Goal: Information Seeking & Learning: Understand process/instructions

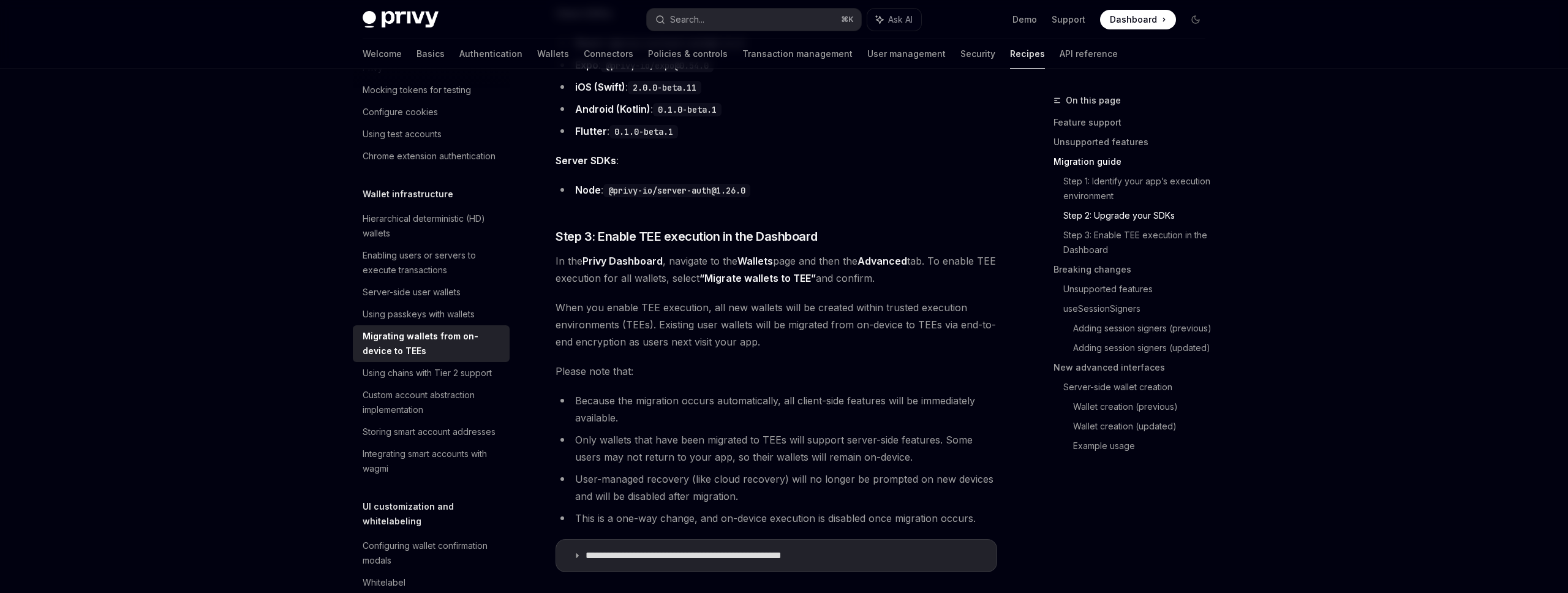
scroll to position [221, 0]
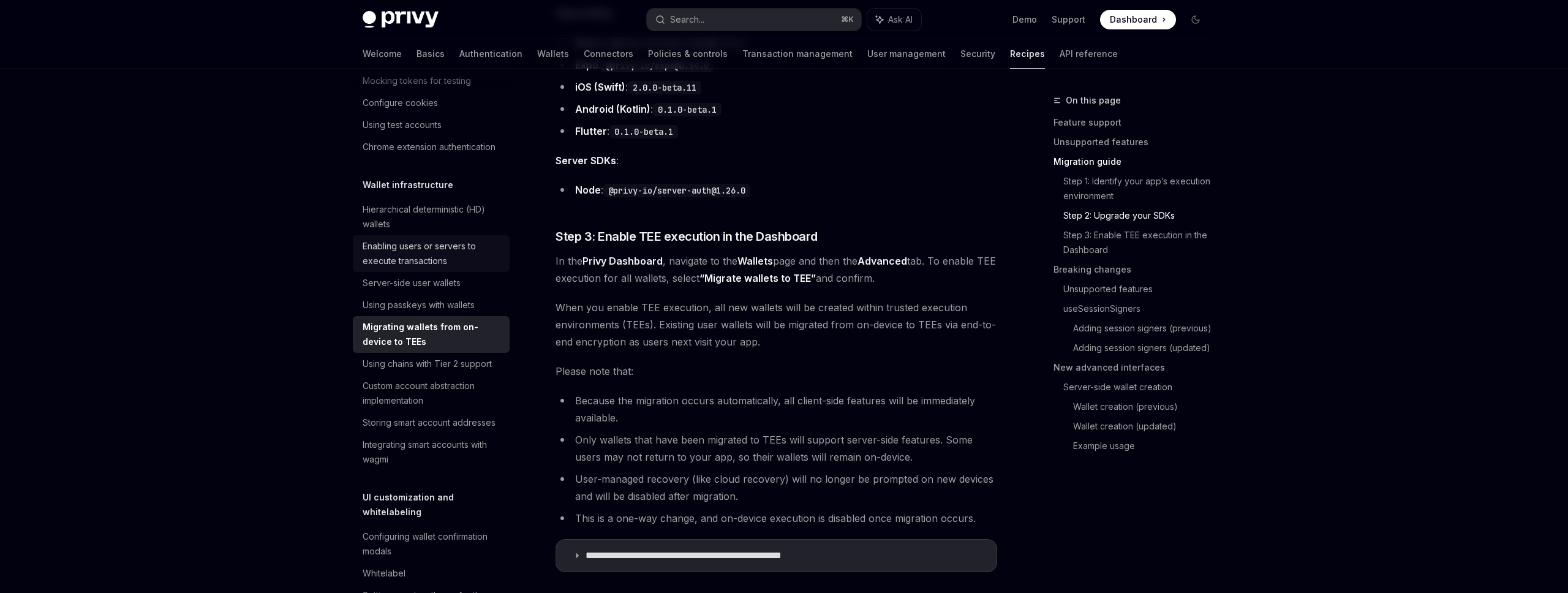
click at [383, 256] on div "Enabling users or servers to execute transactions" at bounding box center [432, 254] width 140 height 29
type textarea "*"
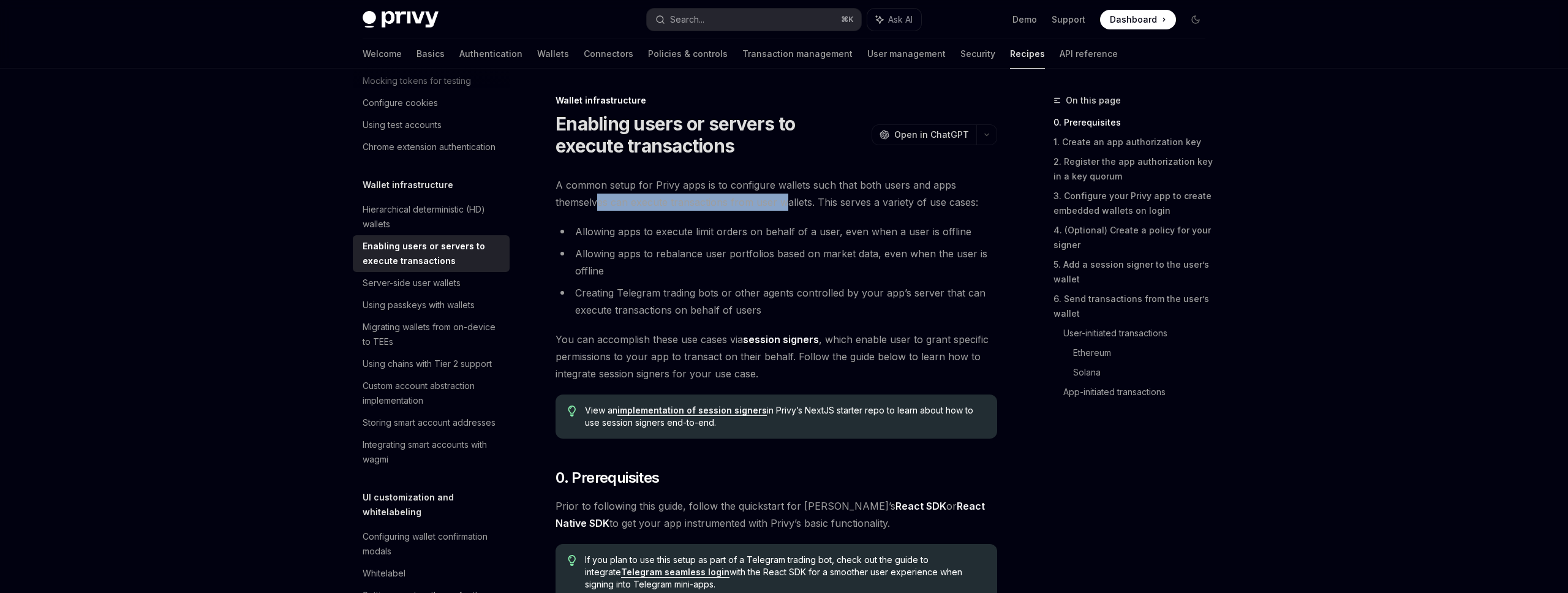
drag, startPoint x: 597, startPoint y: 203, endPoint x: 781, endPoint y: 202, distance: 184.0
click at [781, 202] on span "A common setup for Privy apps is to configure wallets such that both users and …" at bounding box center [776, 193] width 441 height 34
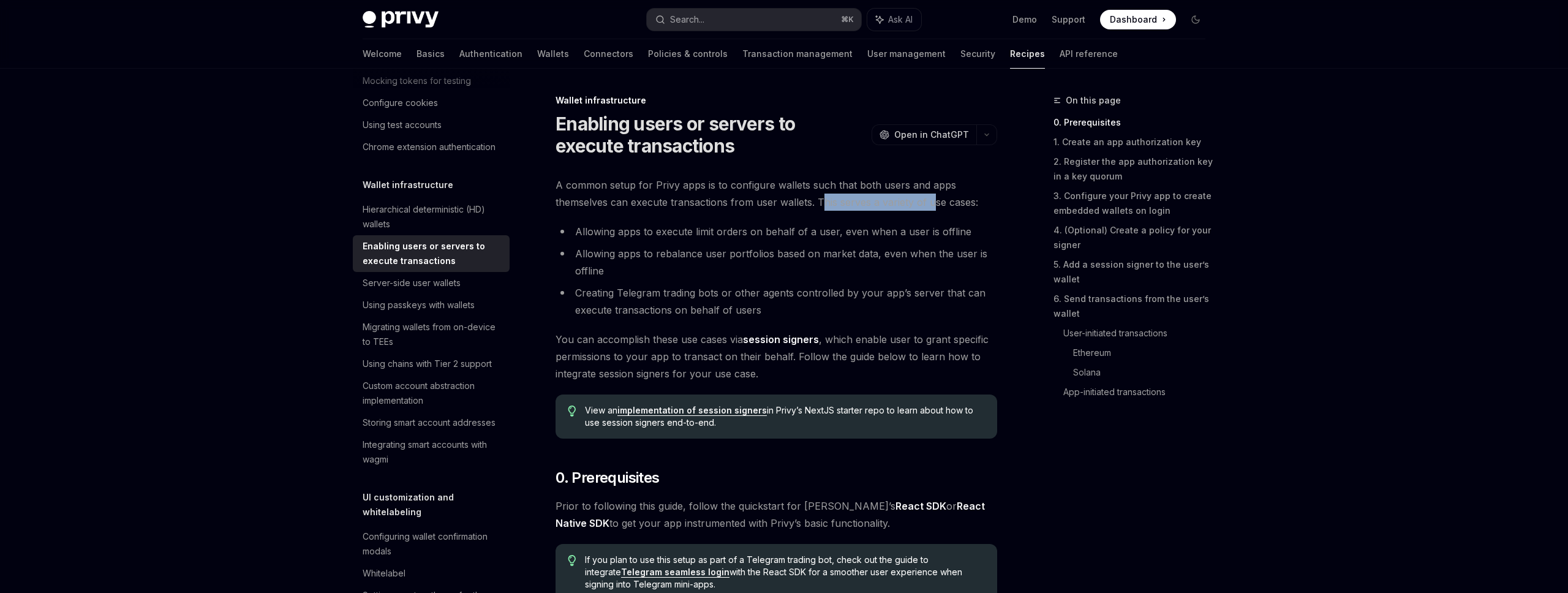
drag, startPoint x: 831, startPoint y: 203, endPoint x: 931, endPoint y: 204, distance: 100.0
click at [931, 204] on span "A common setup for Privy apps is to configure wallets such that both users and …" at bounding box center [776, 193] width 441 height 34
click at [824, 203] on span "A common setup for Privy apps is to configure wallets such that both users and …" at bounding box center [776, 193] width 441 height 34
drag, startPoint x: 582, startPoint y: 227, endPoint x: 733, endPoint y: 237, distance: 151.3
click at [732, 237] on li "Allowing apps to execute limit orders on behalf of a user, even when a user is …" at bounding box center [776, 232] width 441 height 17
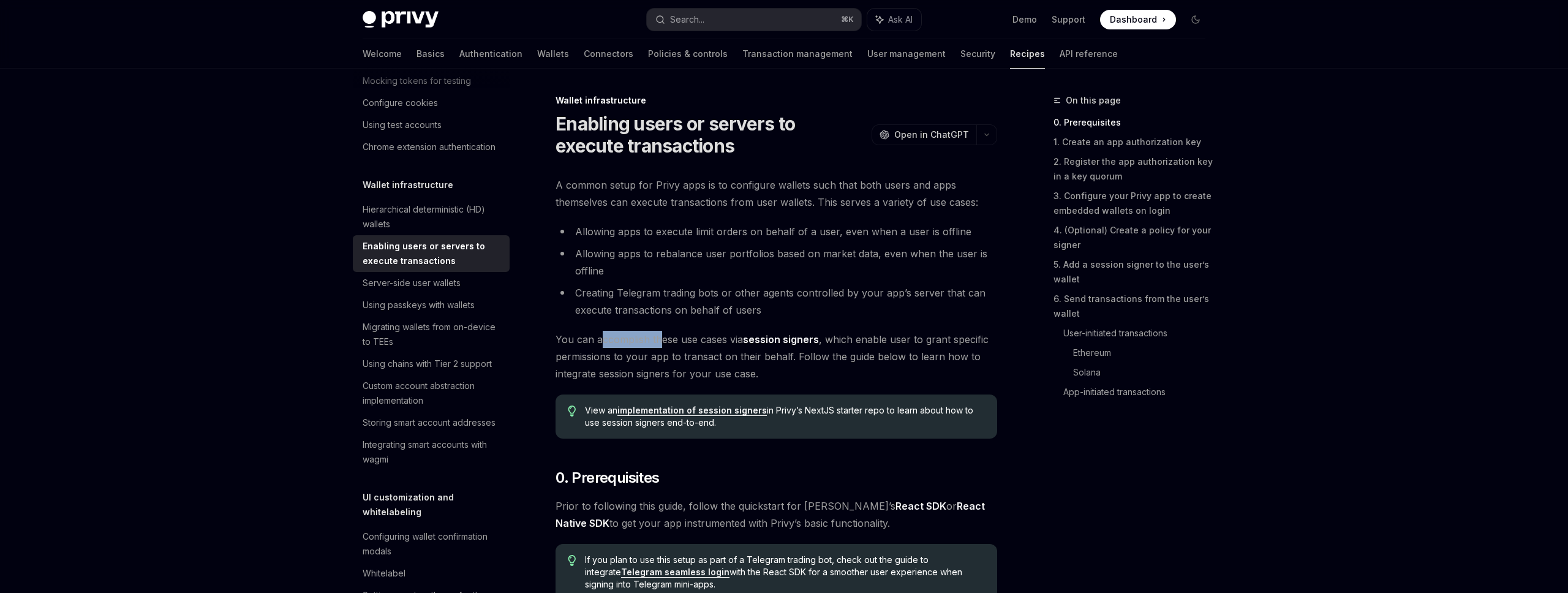
drag, startPoint x: 603, startPoint y: 333, endPoint x: 661, endPoint y: 336, distance: 58.1
click at [661, 336] on span "You can accomplish these use cases via session signers , which enable user to g…" at bounding box center [776, 357] width 441 height 51
drag, startPoint x: 898, startPoint y: 338, endPoint x: 984, endPoint y: 338, distance: 86.0
click at [984, 338] on span "You can accomplish these use cases via session signers , which enable user to g…" at bounding box center [776, 357] width 441 height 51
drag, startPoint x: 590, startPoint y: 362, endPoint x: 607, endPoint y: 361, distance: 17.0
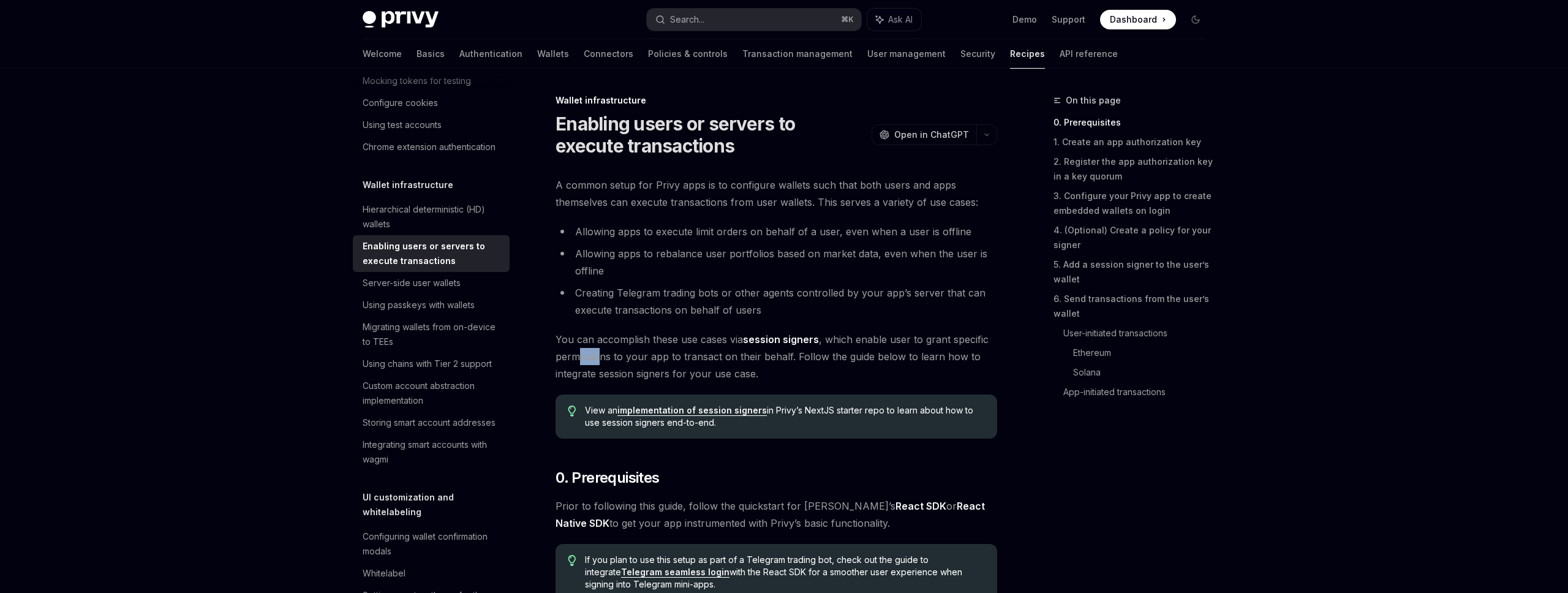
click at [603, 361] on span "You can accomplish these use cases via session signers , which enable user to g…" at bounding box center [776, 357] width 441 height 51
drag, startPoint x: 682, startPoint y: 360, endPoint x: 714, endPoint y: 358, distance: 32.1
click at [709, 359] on span "You can accomplish these use cases via session signers , which enable user to g…" at bounding box center [776, 357] width 441 height 51
drag, startPoint x: 788, startPoint y: 355, endPoint x: 898, endPoint y: 357, distance: 110.0
click at [865, 357] on span "You can accomplish these use cases via session signers , which enable user to g…" at bounding box center [776, 357] width 441 height 51
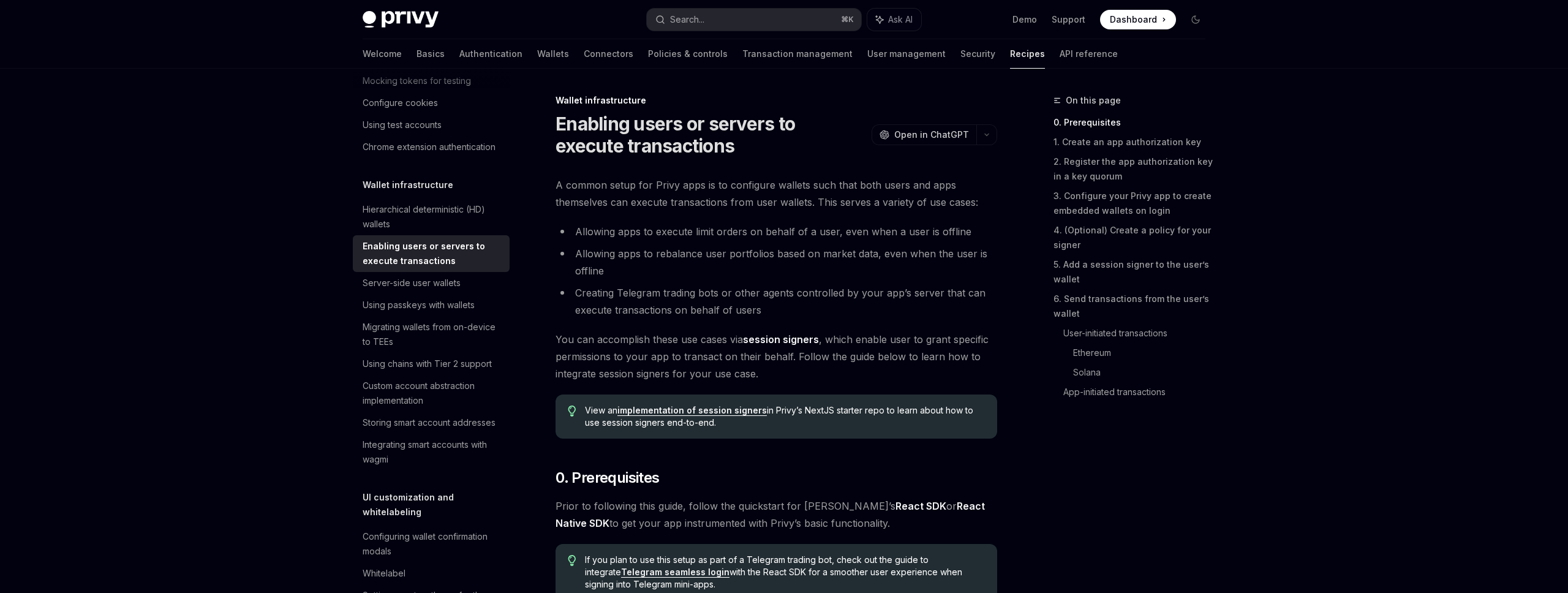
click at [903, 357] on span "You can accomplish these use cases via session signers , which enable user to g…" at bounding box center [776, 357] width 441 height 51
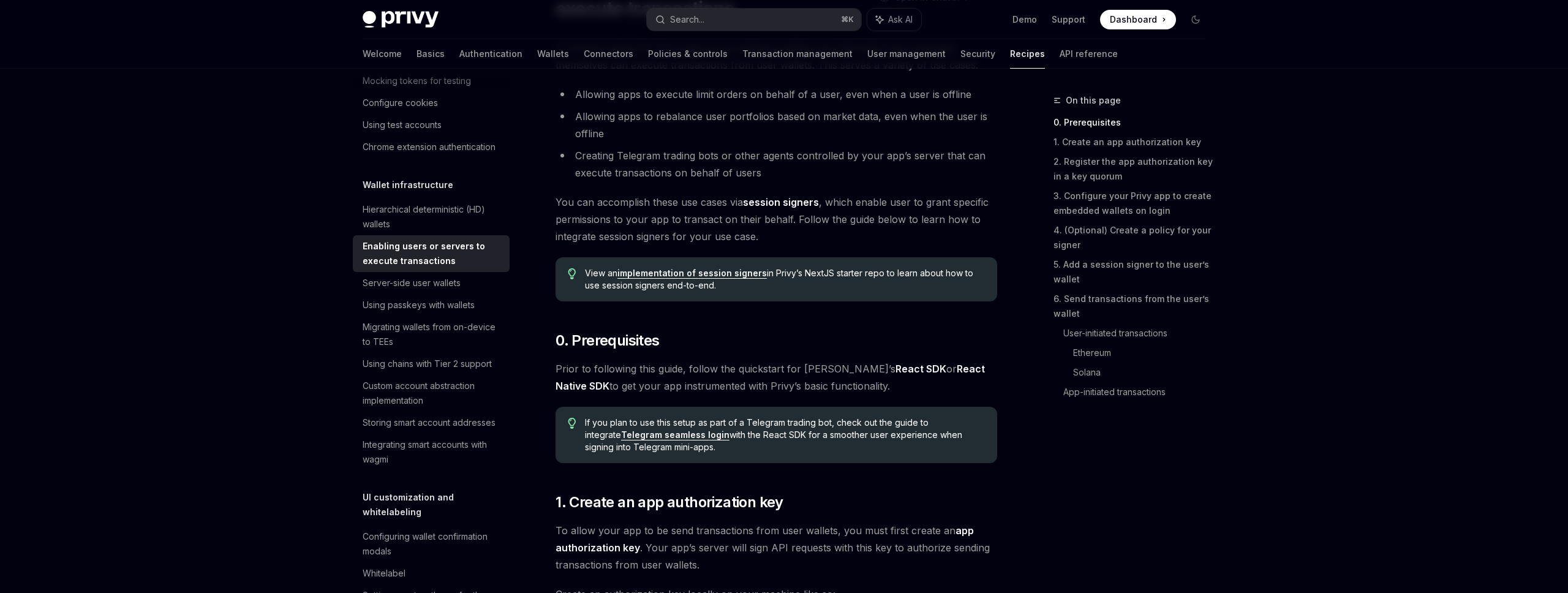
scroll to position [147, 0]
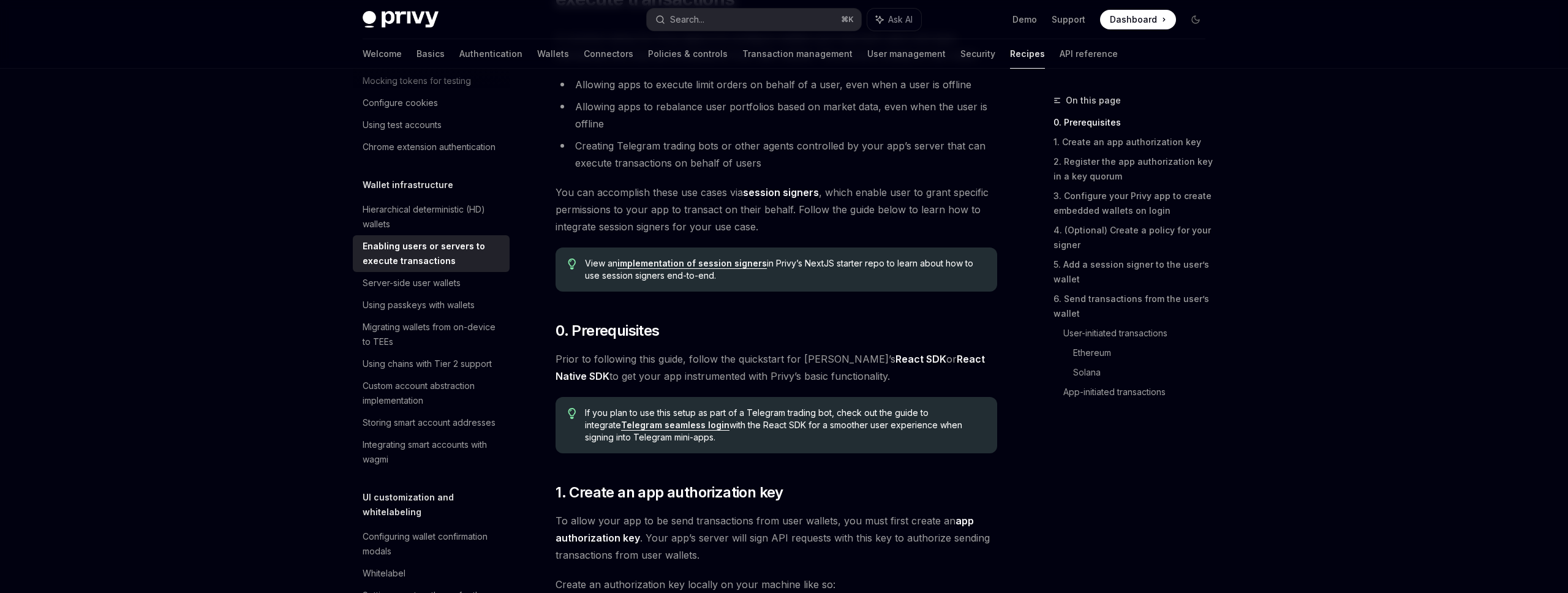
click at [719, 265] on link "implementation of session signers" at bounding box center [692, 263] width 150 height 11
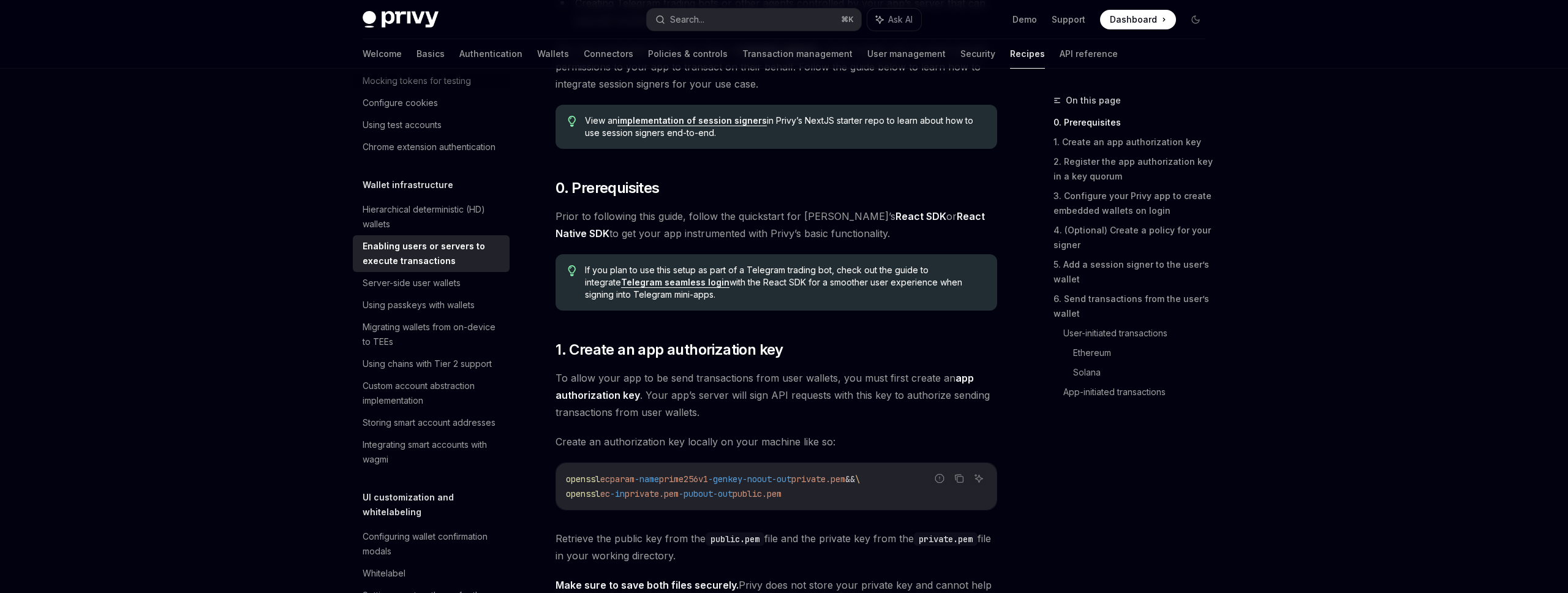
scroll to position [294, 0]
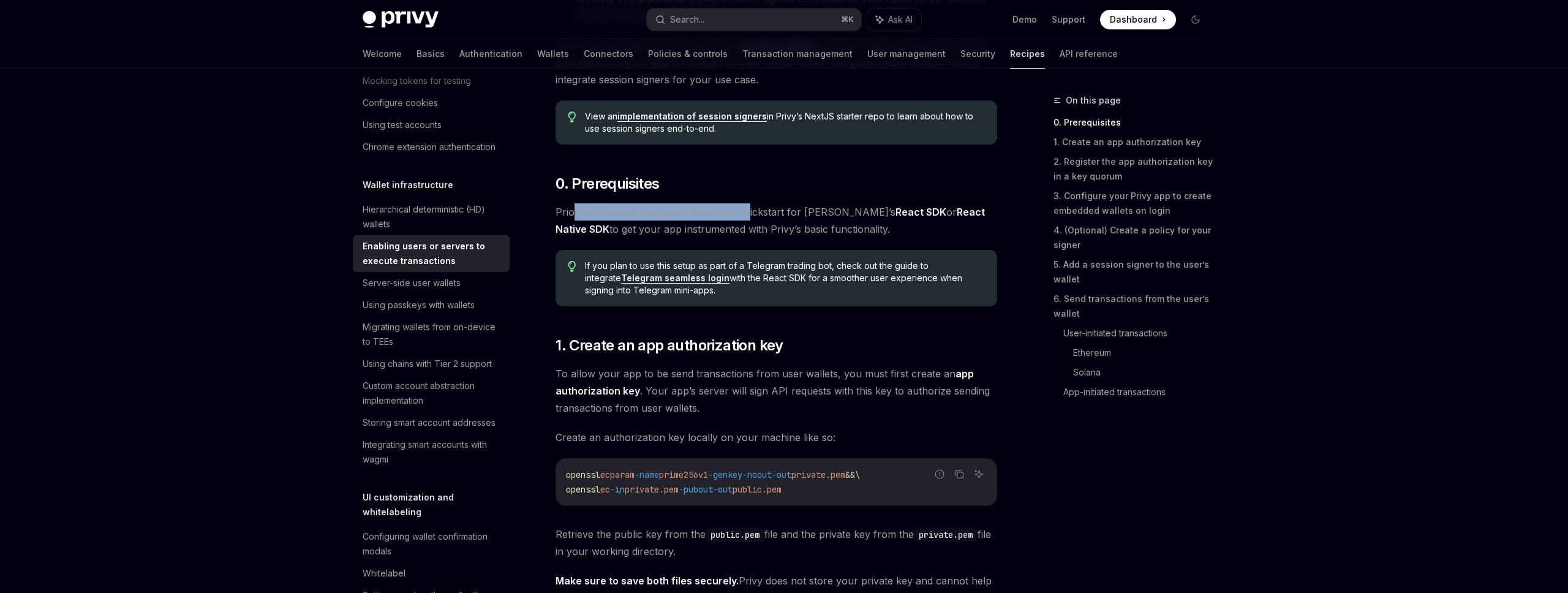
drag, startPoint x: 574, startPoint y: 211, endPoint x: 759, endPoint y: 209, distance: 185.0
click at [755, 210] on span "Prior to following this guide, follow the quickstart for [PERSON_NAME]’s React …" at bounding box center [776, 220] width 441 height 34
drag, startPoint x: 812, startPoint y: 210, endPoint x: 859, endPoint y: 209, distance: 47.0
click at [839, 209] on span "Prior to following this guide, follow the quickstart for [PERSON_NAME]’s React …" at bounding box center [776, 220] width 441 height 34
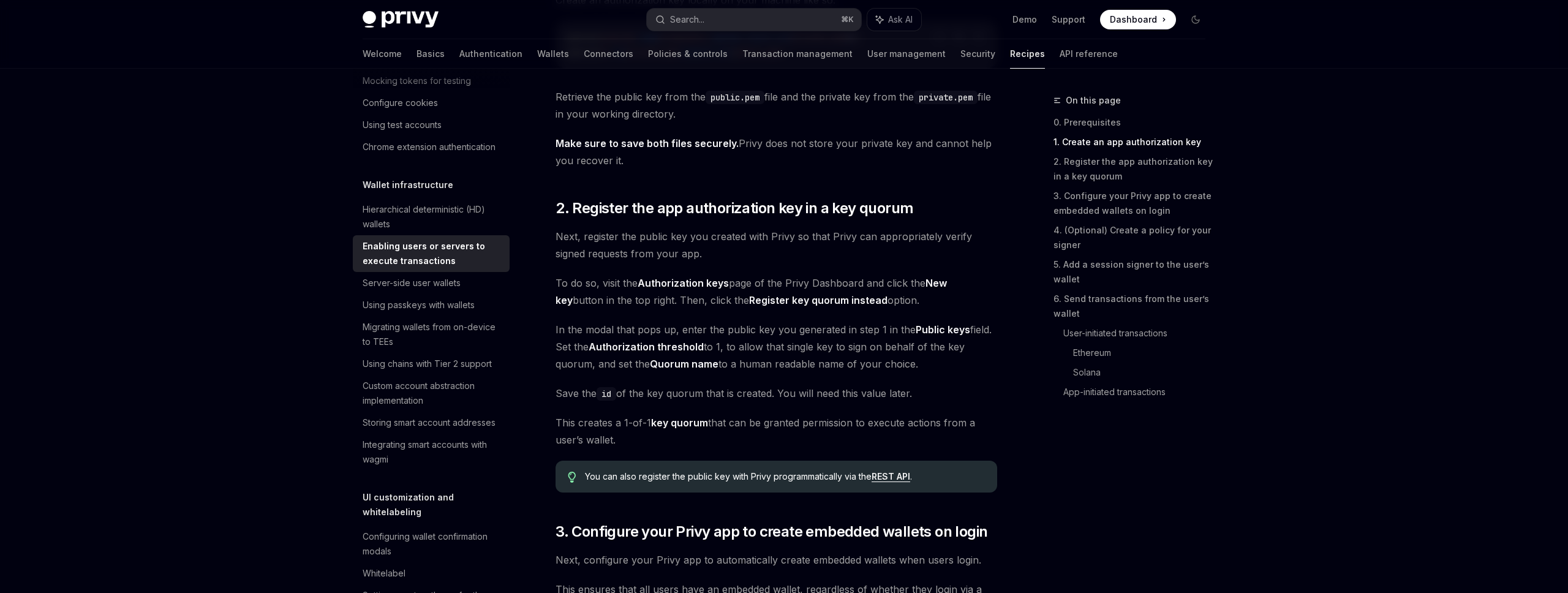
scroll to position [735, 0]
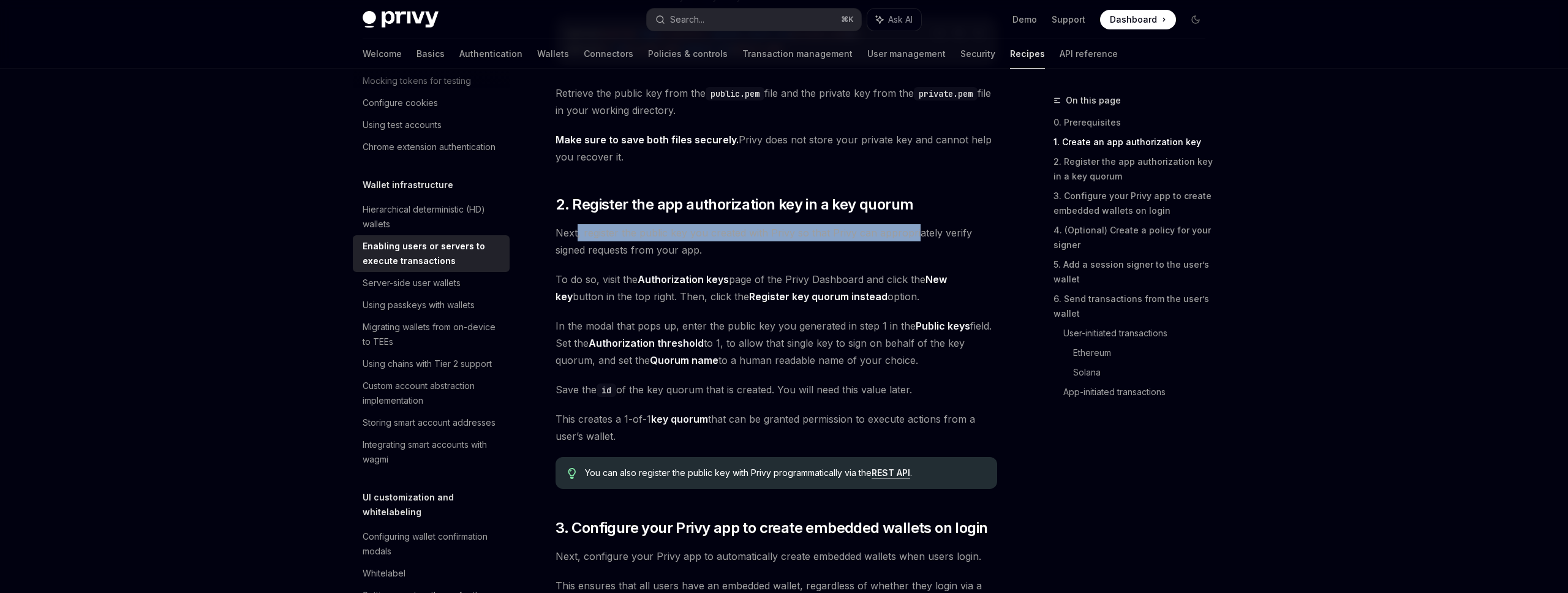
drag, startPoint x: 577, startPoint y: 235, endPoint x: 861, endPoint y: 241, distance: 284.1
click at [908, 239] on span "Next, register the public key you created with Privy so that Privy can appropri…" at bounding box center [776, 241] width 441 height 34
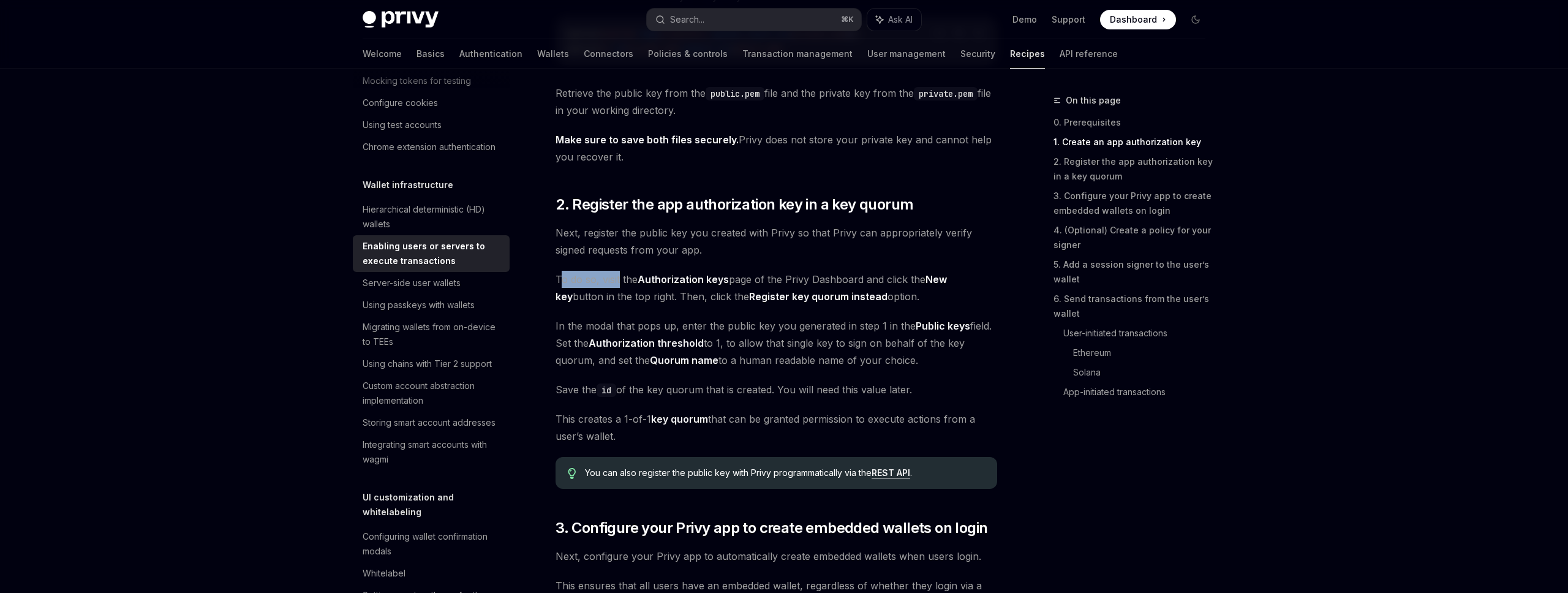
drag, startPoint x: 561, startPoint y: 279, endPoint x: 627, endPoint y: 280, distance: 66.0
click at [621, 280] on span "To do so, visit the Authorization keys page of the Privy Dashboard and click th…" at bounding box center [776, 287] width 441 height 34
drag, startPoint x: 845, startPoint y: 279, endPoint x: 903, endPoint y: 279, distance: 58.0
click at [903, 279] on span "To do so, visit the Authorization keys page of the Privy Dashboard and click th…" at bounding box center [776, 287] width 441 height 34
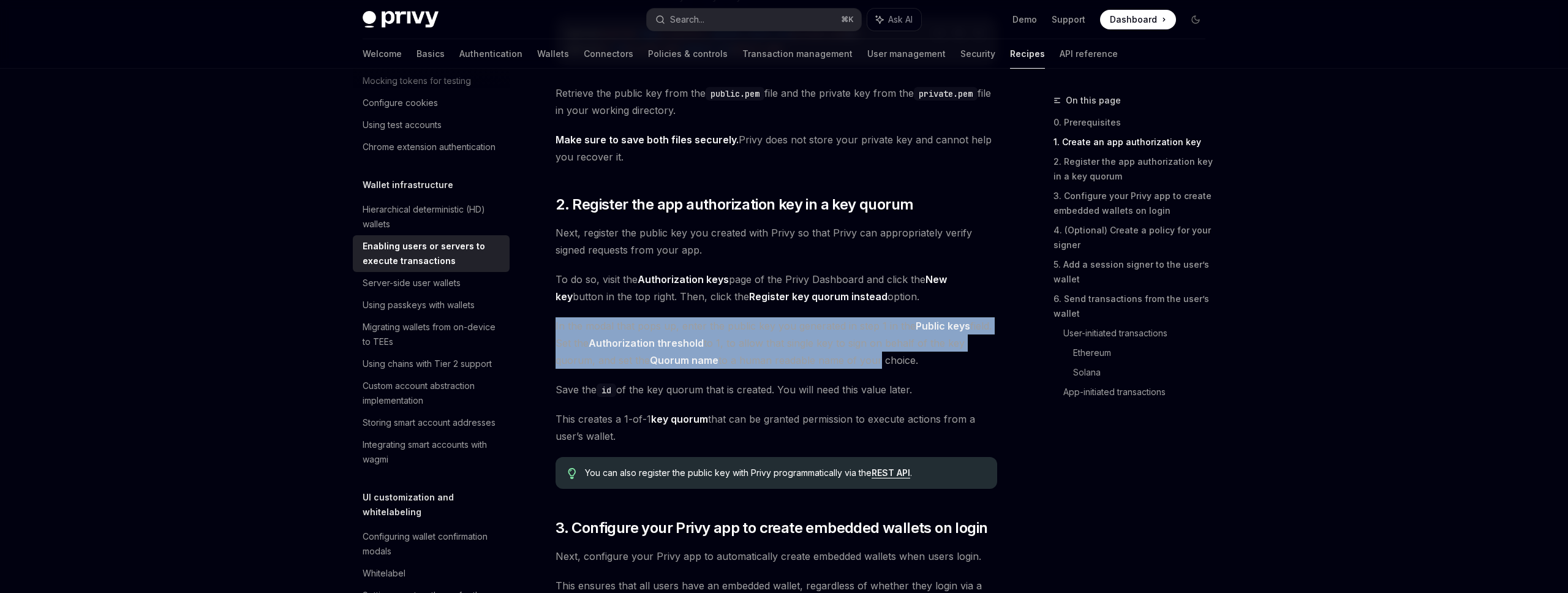
drag, startPoint x: 558, startPoint y: 325, endPoint x: 861, endPoint y: 357, distance: 304.7
click at [870, 357] on span "In the modal that pops up, enter the public key you generated in step 1 in the …" at bounding box center [776, 343] width 441 height 51
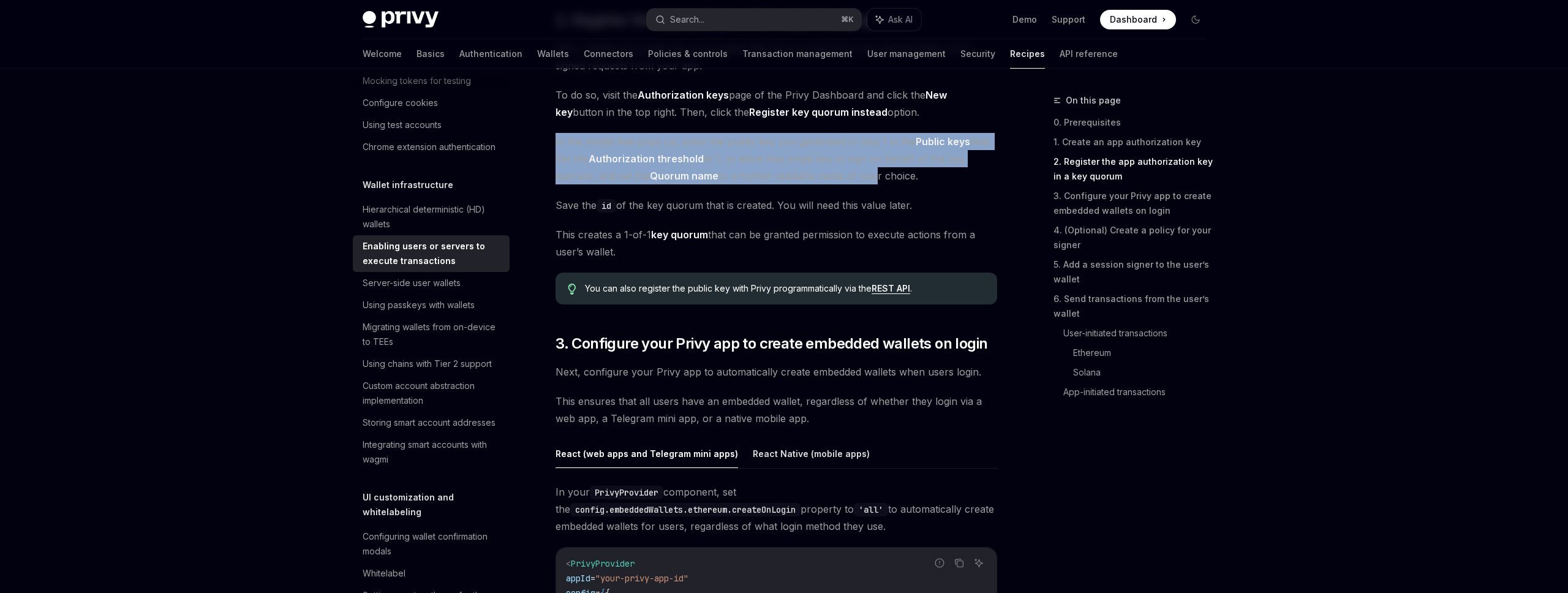
scroll to position [955, 0]
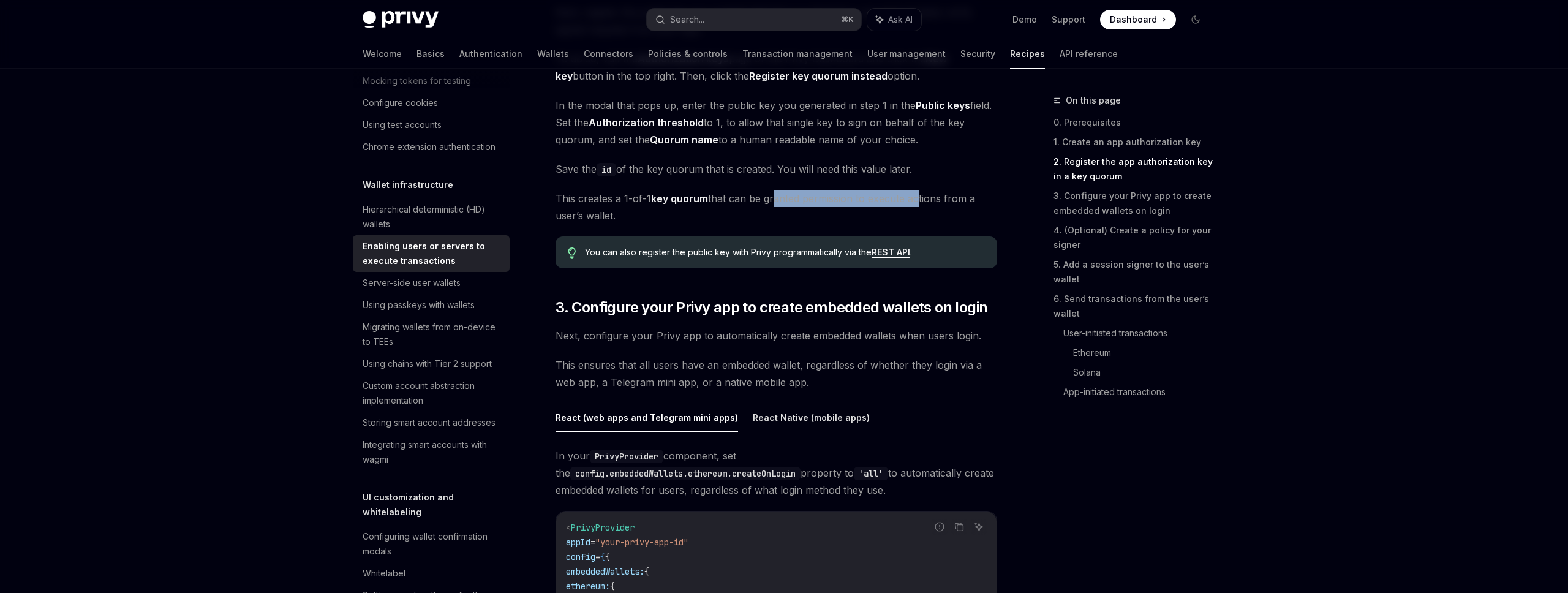
drag, startPoint x: 769, startPoint y: 202, endPoint x: 916, endPoint y: 200, distance: 147.0
click at [916, 200] on span "This creates a 1-of-1 key quorum that can be granted permission to execute acti…" at bounding box center [776, 207] width 441 height 34
drag, startPoint x: 563, startPoint y: 329, endPoint x: 880, endPoint y: 319, distance: 317.2
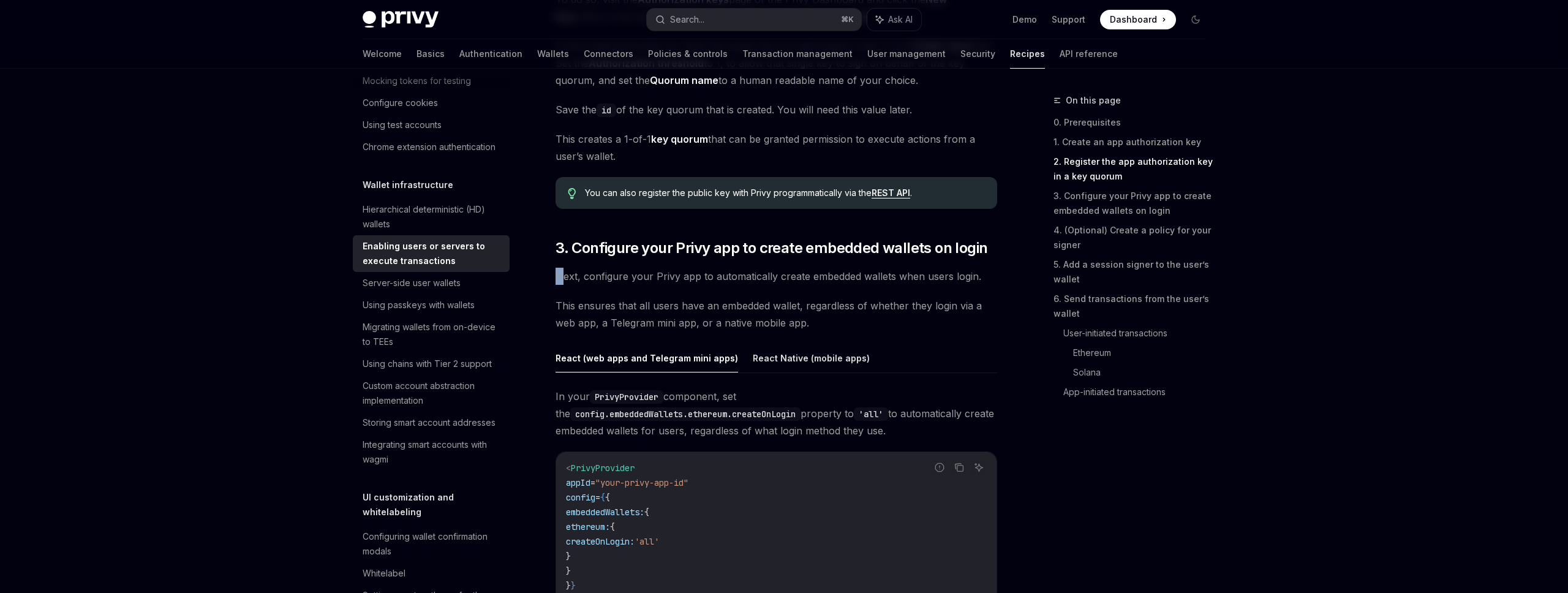
scroll to position [1102, 0]
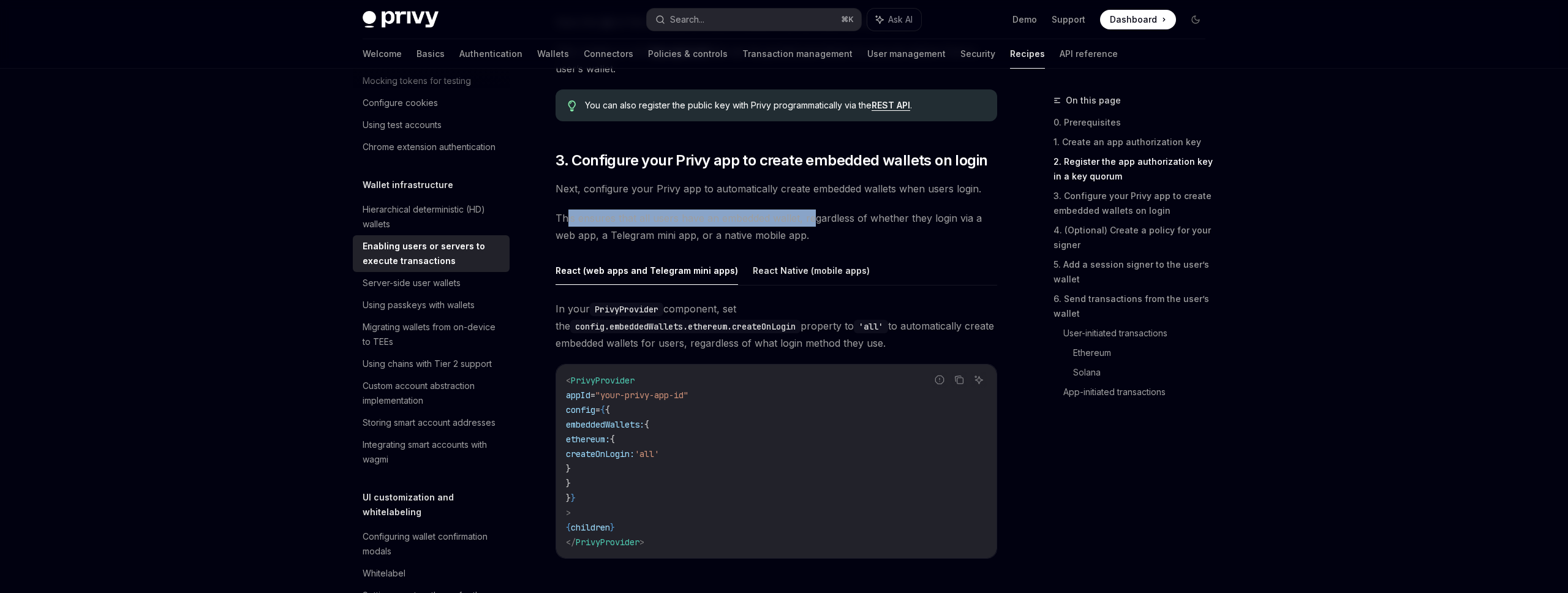
drag, startPoint x: 566, startPoint y: 214, endPoint x: 814, endPoint y: 220, distance: 248.1
click at [814, 220] on span "This ensures that all users have an embedded wallet, regardless of whether they…" at bounding box center [776, 226] width 441 height 34
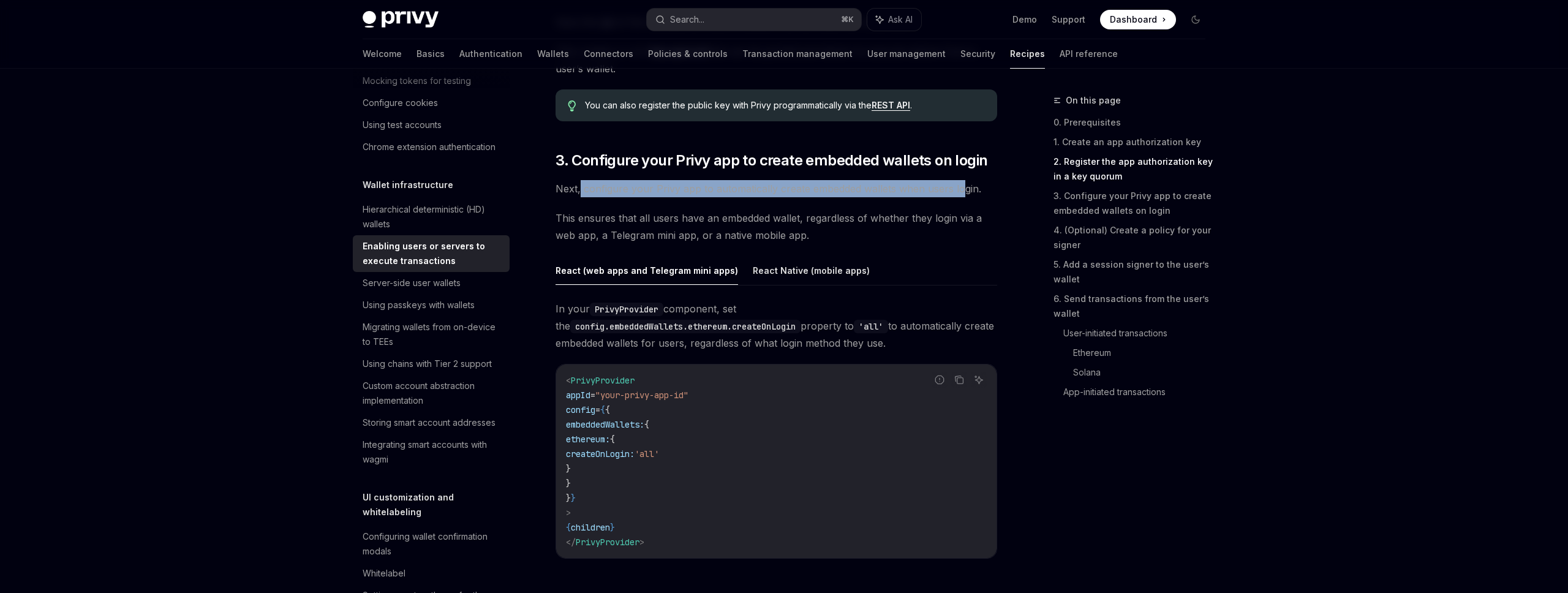
drag, startPoint x: 579, startPoint y: 187, endPoint x: 858, endPoint y: 199, distance: 279.3
click at [943, 196] on span "Next, configure your Privy app to automatically create embedded wallets when us…" at bounding box center [776, 188] width 441 height 17
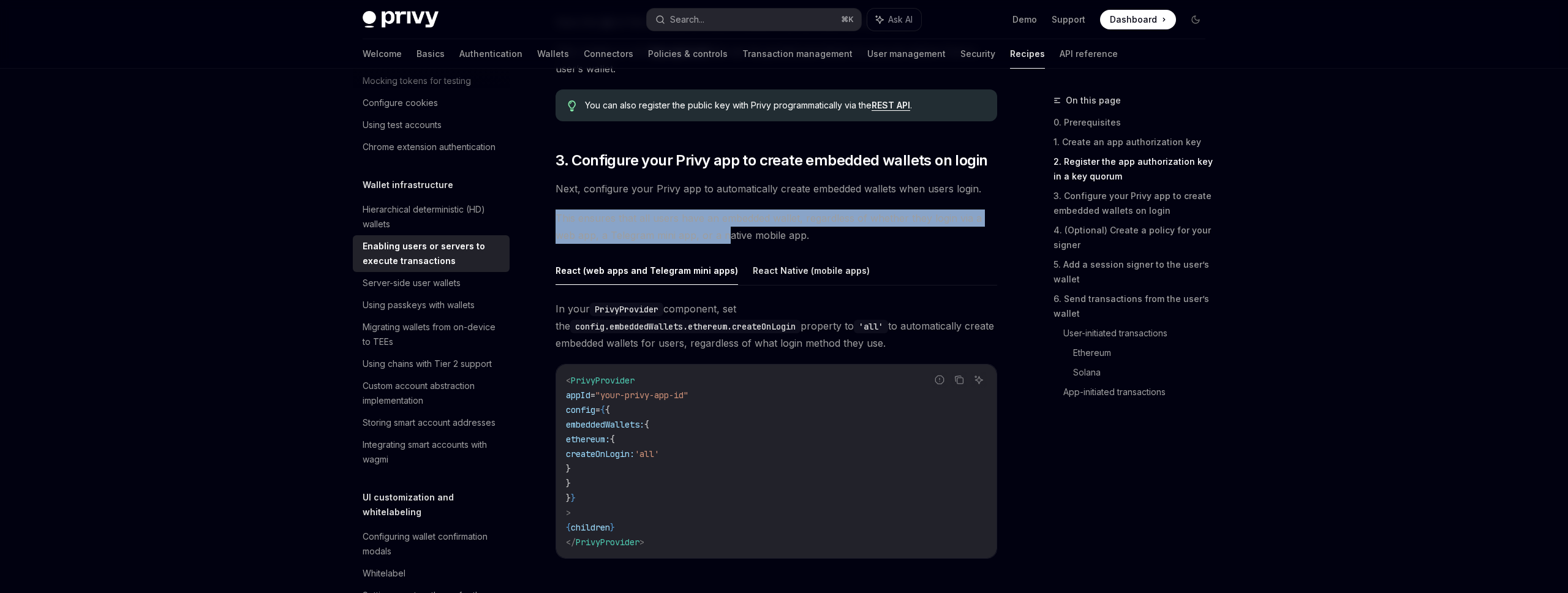
drag, startPoint x: 557, startPoint y: 219, endPoint x: 746, endPoint y: 237, distance: 189.9
click at [742, 238] on span "This ensures that all users have an embedded wallet, regardless of whether they…" at bounding box center [776, 226] width 441 height 34
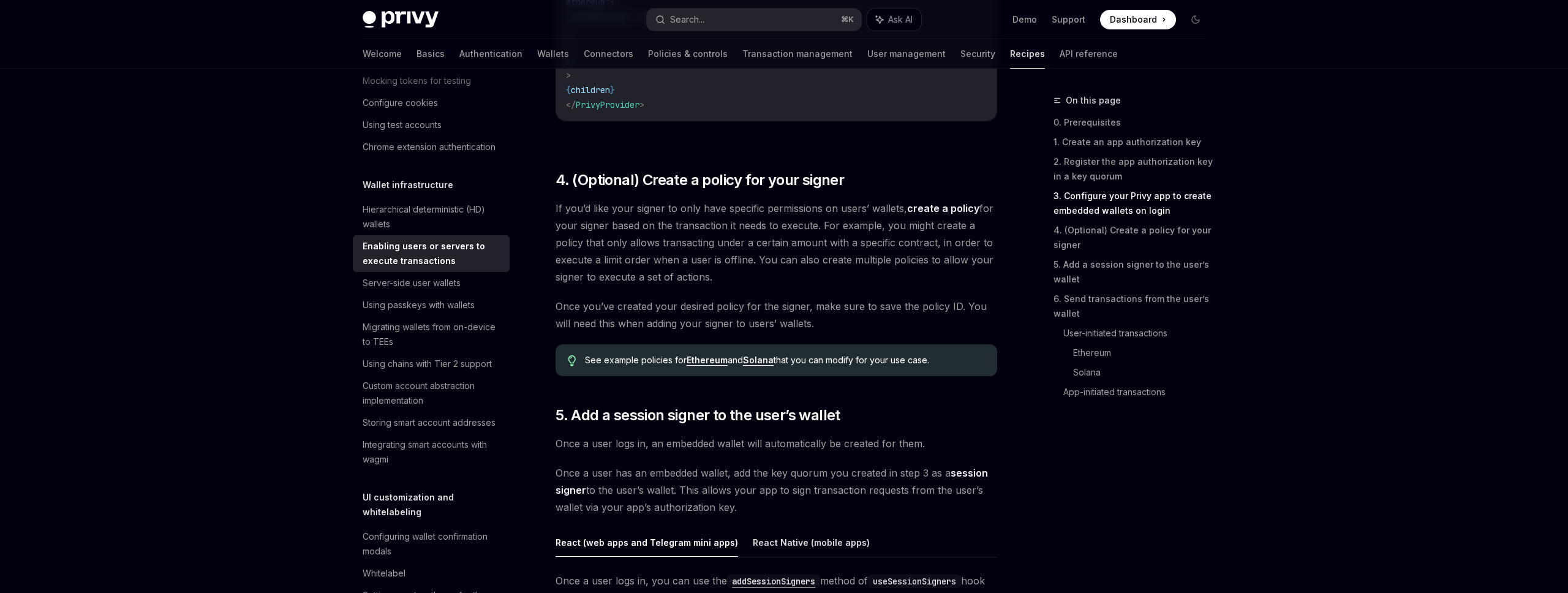
scroll to position [1544, 0]
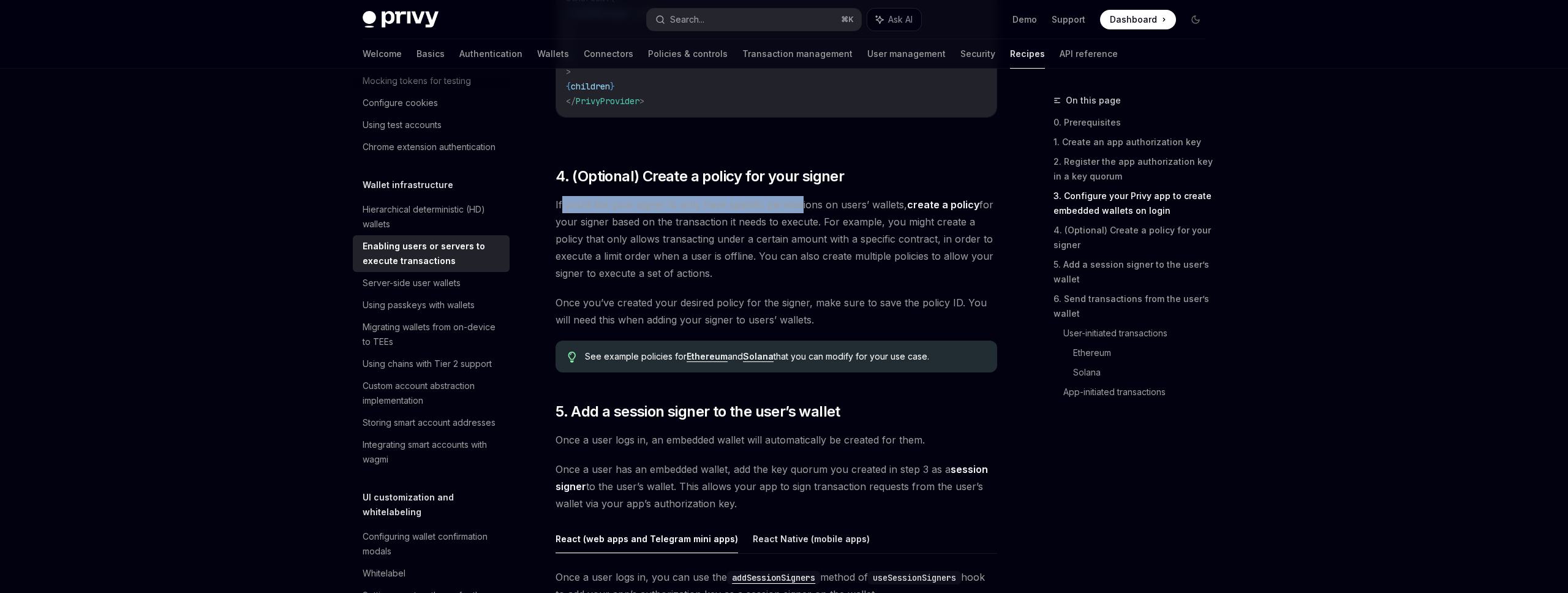
drag, startPoint x: 562, startPoint y: 205, endPoint x: 850, endPoint y: 204, distance: 288.0
click at [799, 200] on span "If you’d like your signer to only have specific permissions on users’ wallets, …" at bounding box center [776, 238] width 441 height 86
click at [866, 205] on span "If you’d like your signer to only have specific permissions on users’ wallets, …" at bounding box center [776, 238] width 441 height 86
drag, startPoint x: 575, startPoint y: 225, endPoint x: 667, endPoint y: 222, distance: 92.0
click at [619, 225] on span "If you’d like your signer to only have specific permissions on users’ wallets, …" at bounding box center [776, 238] width 441 height 86
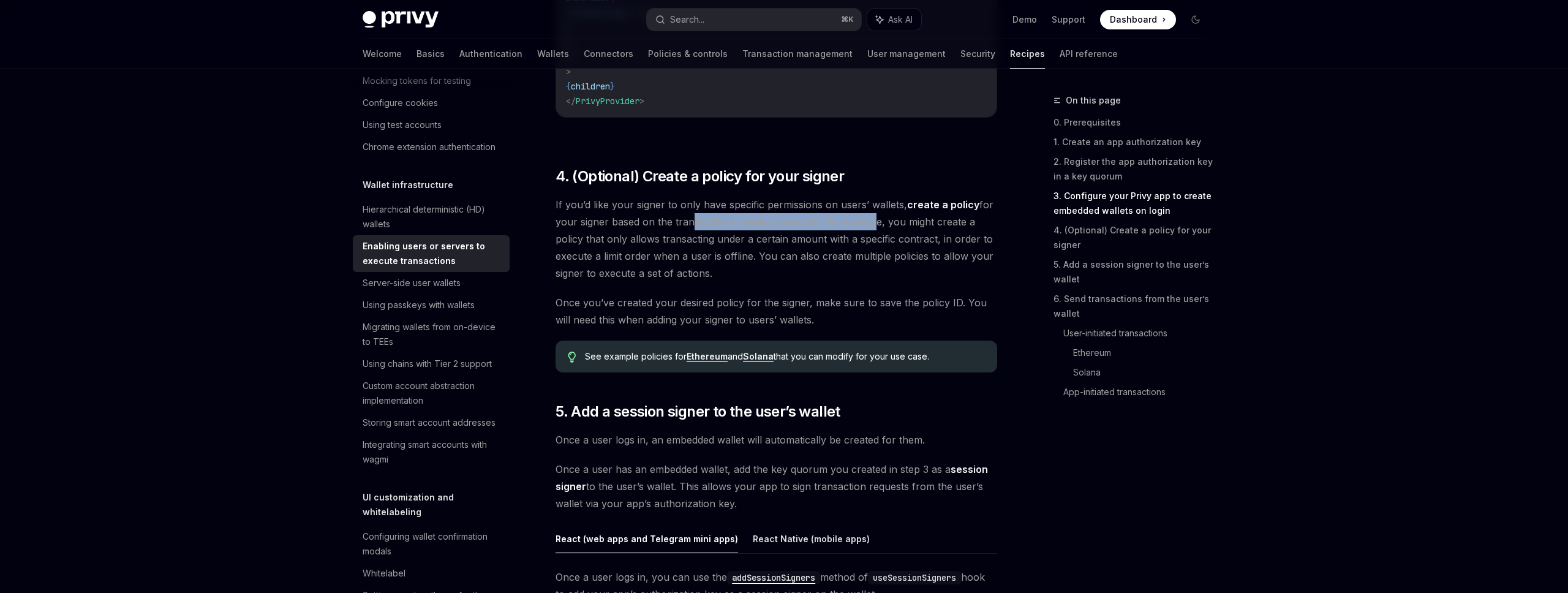
drag, startPoint x: 693, startPoint y: 222, endPoint x: 869, endPoint y: 222, distance: 176.0
click at [869, 222] on span "If you’d like your signer to only have specific permissions on users’ wallets, …" at bounding box center [776, 238] width 441 height 86
click at [803, 223] on span "If you’d like your signer to only have specific permissions on users’ wallets, …" at bounding box center [776, 238] width 441 height 86
drag, startPoint x: 685, startPoint y: 222, endPoint x: 775, endPoint y: 222, distance: 90.0
click at [740, 222] on span "If you’d like your signer to only have specific permissions on users’ wallets, …" at bounding box center [776, 238] width 441 height 86
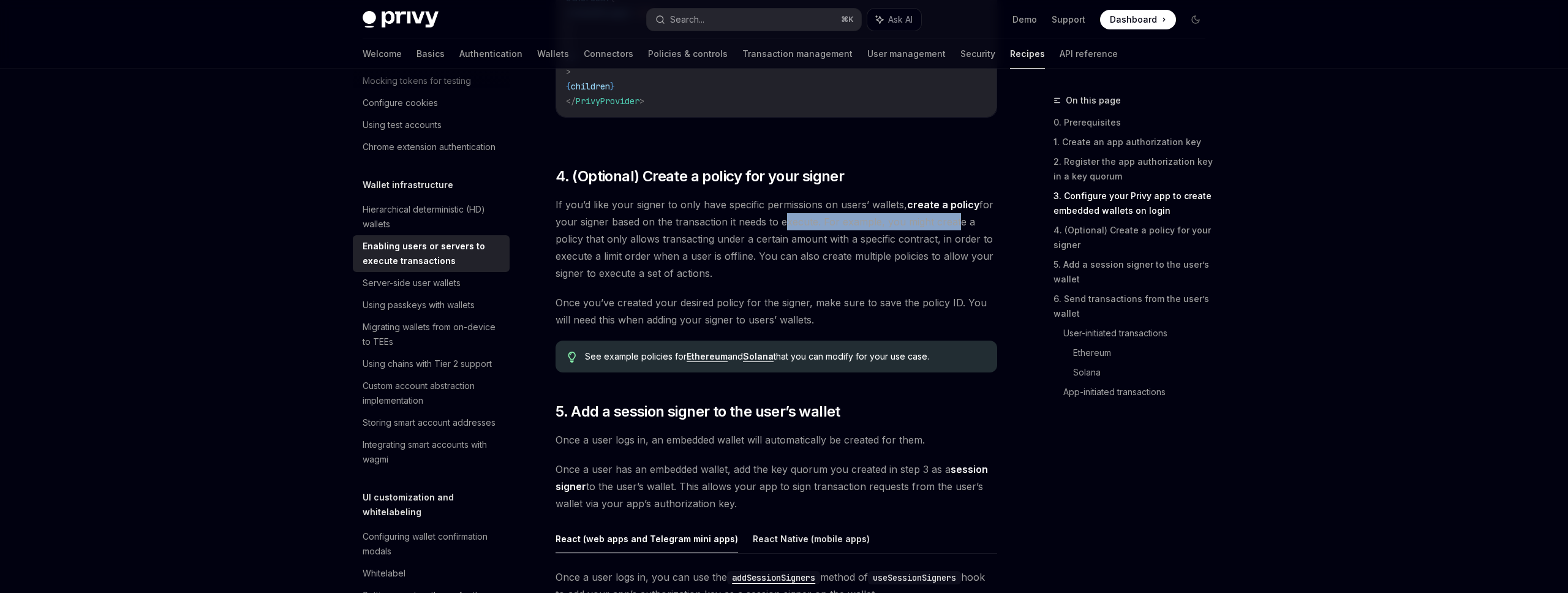
drag, startPoint x: 793, startPoint y: 221, endPoint x: 879, endPoint y: 227, distance: 86.2
click at [950, 227] on span "If you’d like your signer to only have specific permissions on users’ wallets, …" at bounding box center [776, 238] width 441 height 86
drag, startPoint x: 562, startPoint y: 239, endPoint x: 588, endPoint y: 242, distance: 26.2
click at [588, 242] on span "If you’d like your signer to only have specific permissions on users’ wallets, …" at bounding box center [776, 238] width 441 height 86
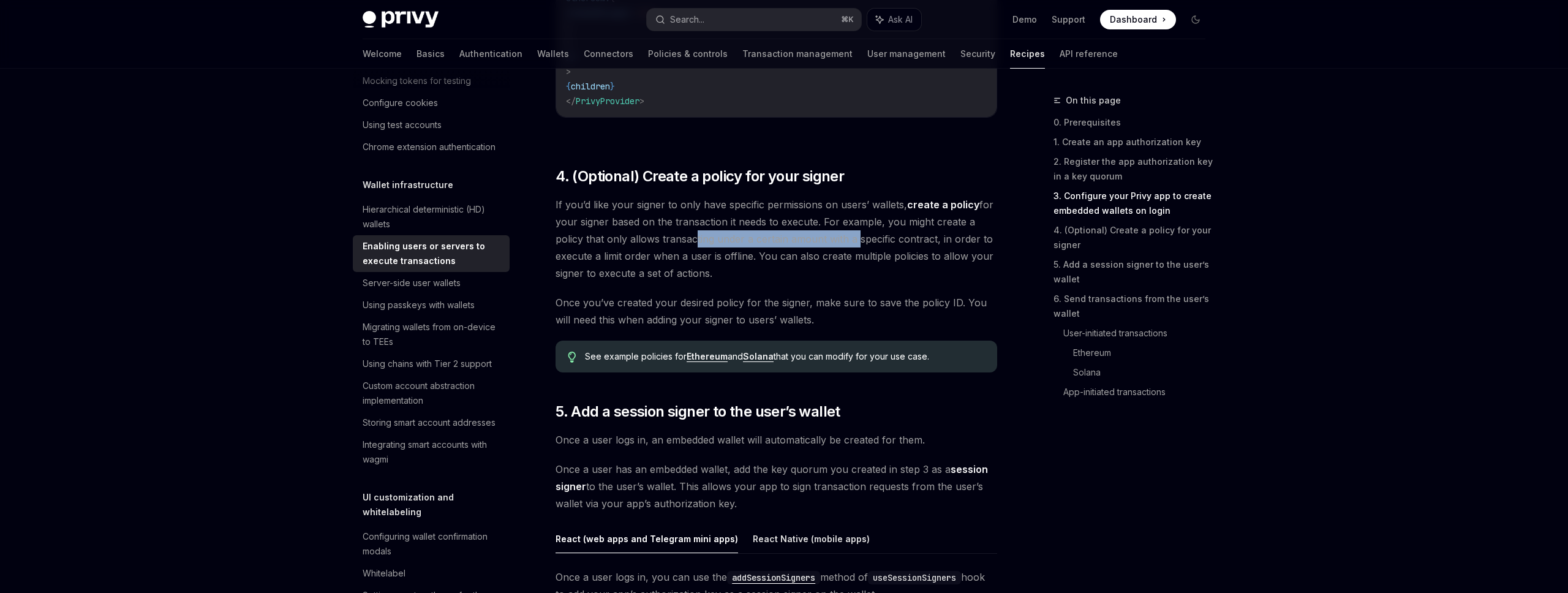
drag, startPoint x: 749, startPoint y: 242, endPoint x: 853, endPoint y: 243, distance: 104.0
click at [853, 243] on span "If you’d like your signer to only have specific permissions on users’ wallets, …" at bounding box center [776, 238] width 441 height 86
